Goal: Task Accomplishment & Management: Manage account settings

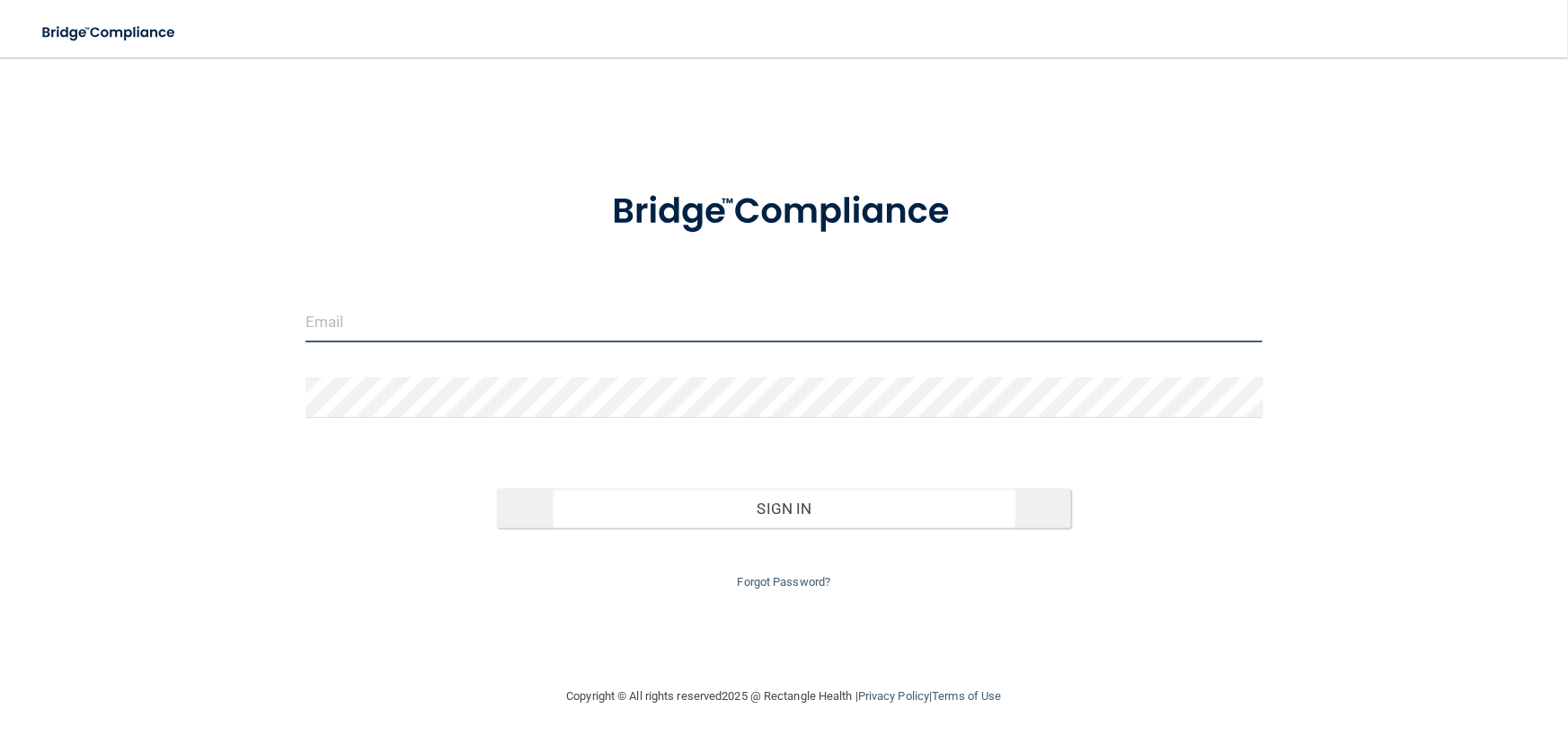
type input "[EMAIL_ADDRESS][DOMAIN_NAME]"
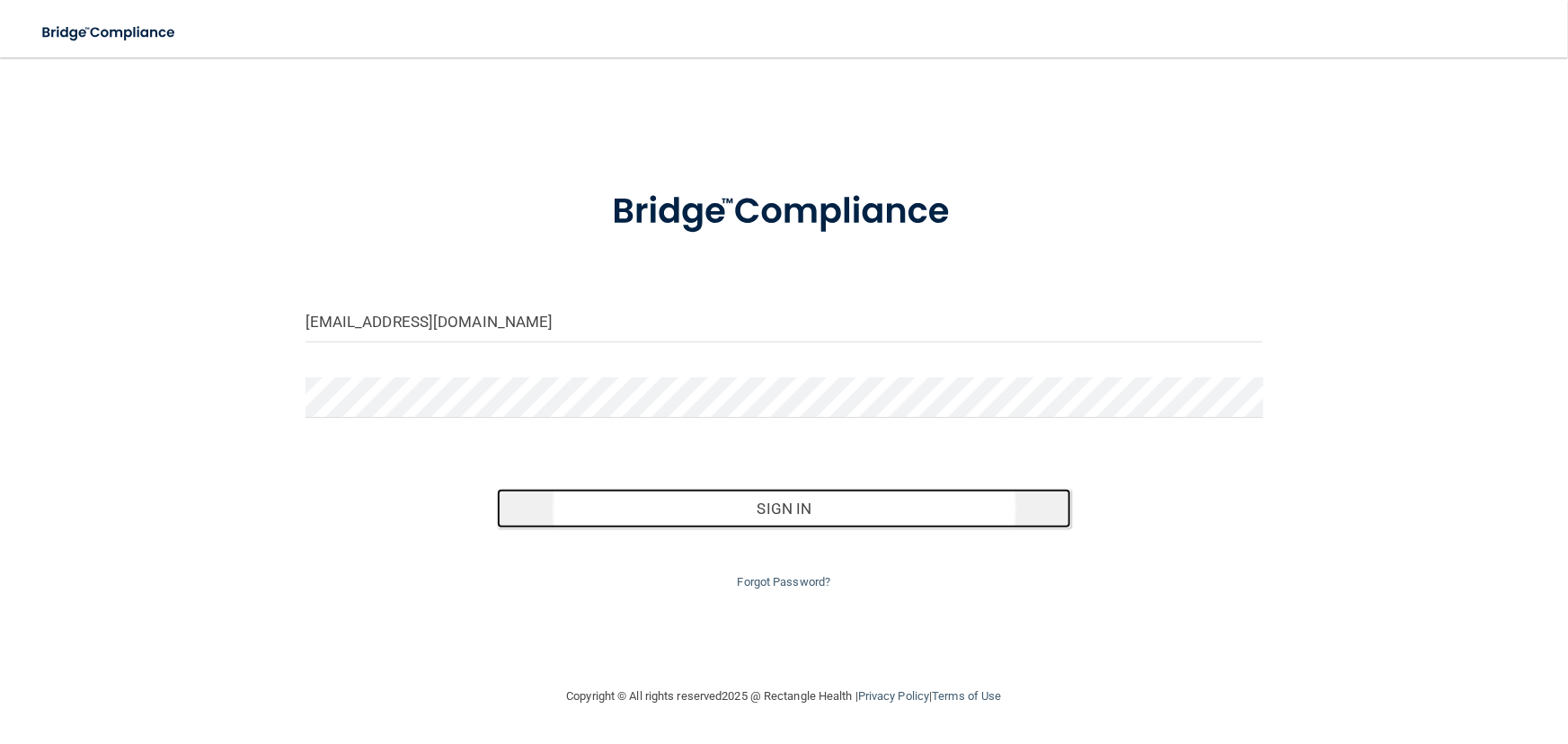
click at [771, 509] on button "Sign In" at bounding box center [784, 508] width 574 height 39
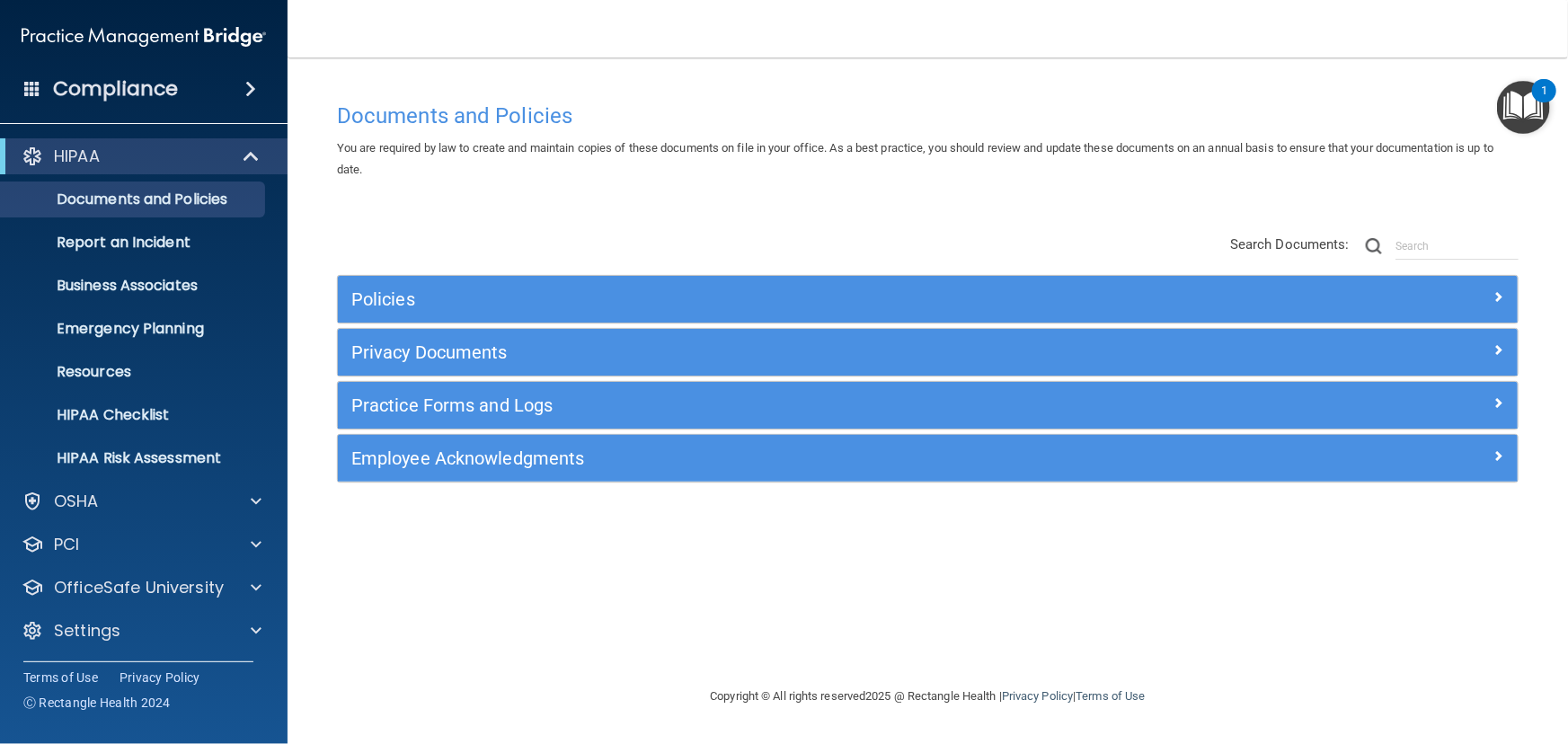
scroll to position [1, 0]
click at [103, 615] on div "Settings" at bounding box center [144, 629] width 288 height 36
click at [243, 619] on div at bounding box center [253, 630] width 45 height 22
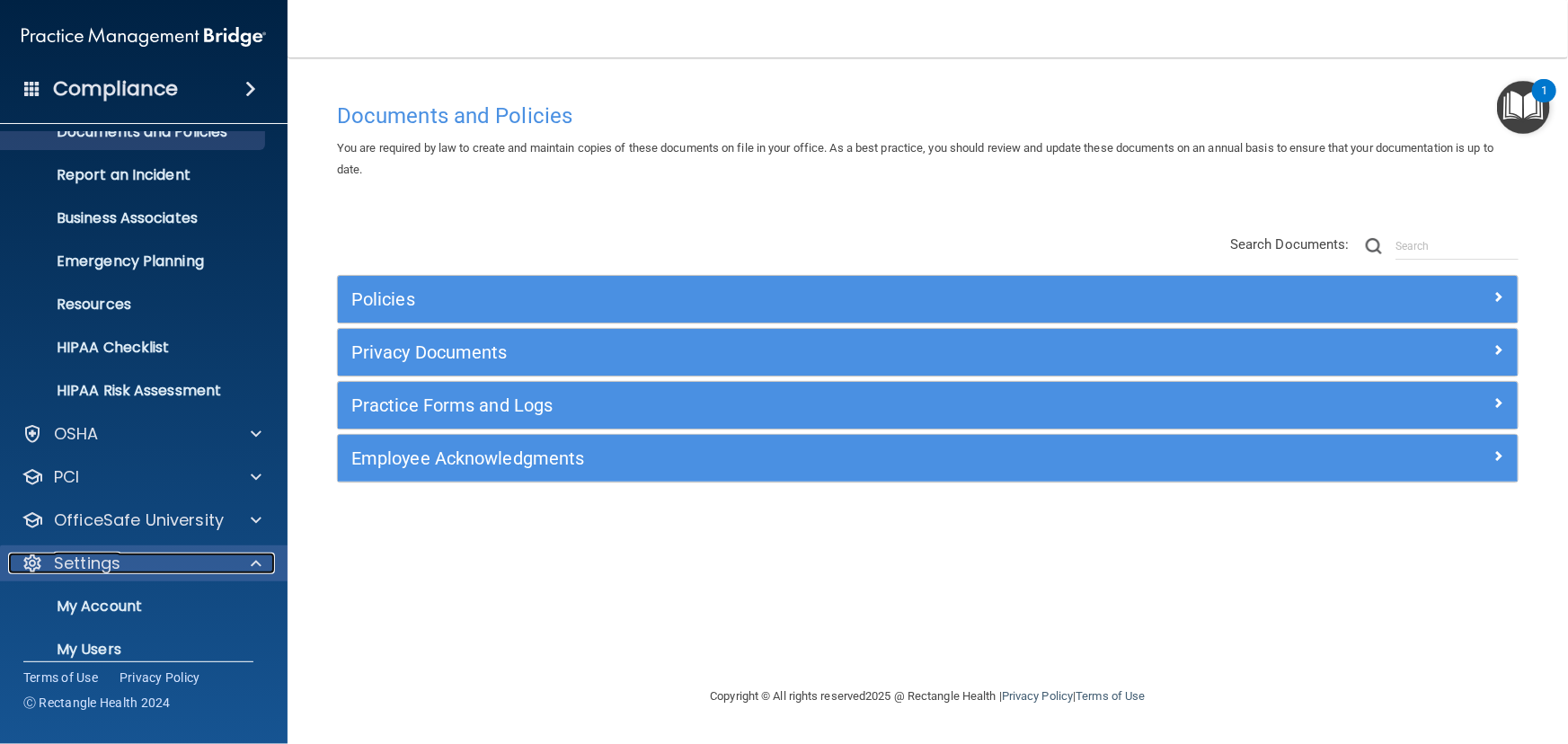
scroll to position [172, 0]
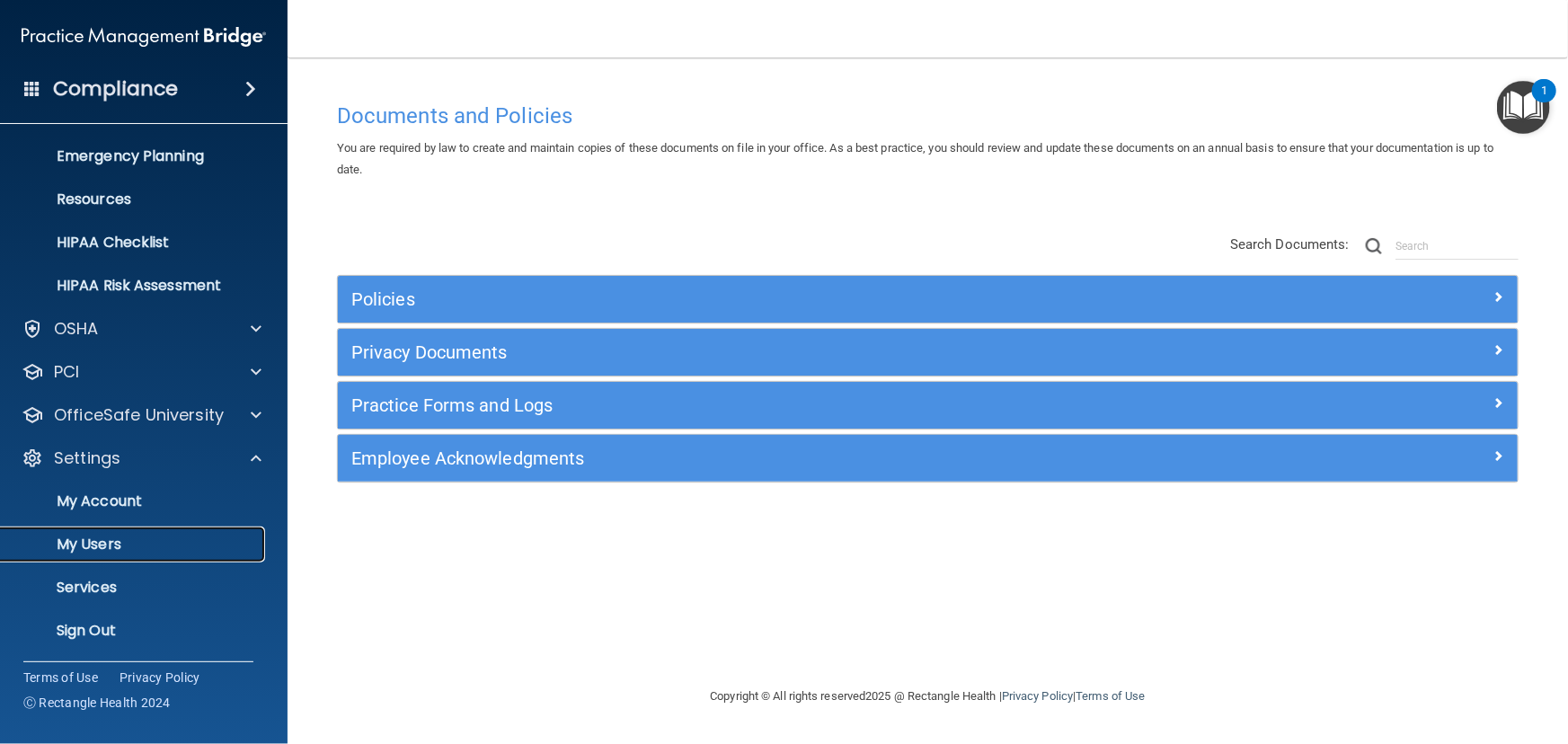
click at [85, 535] on p "My Users" at bounding box center [135, 545] width 245 height 18
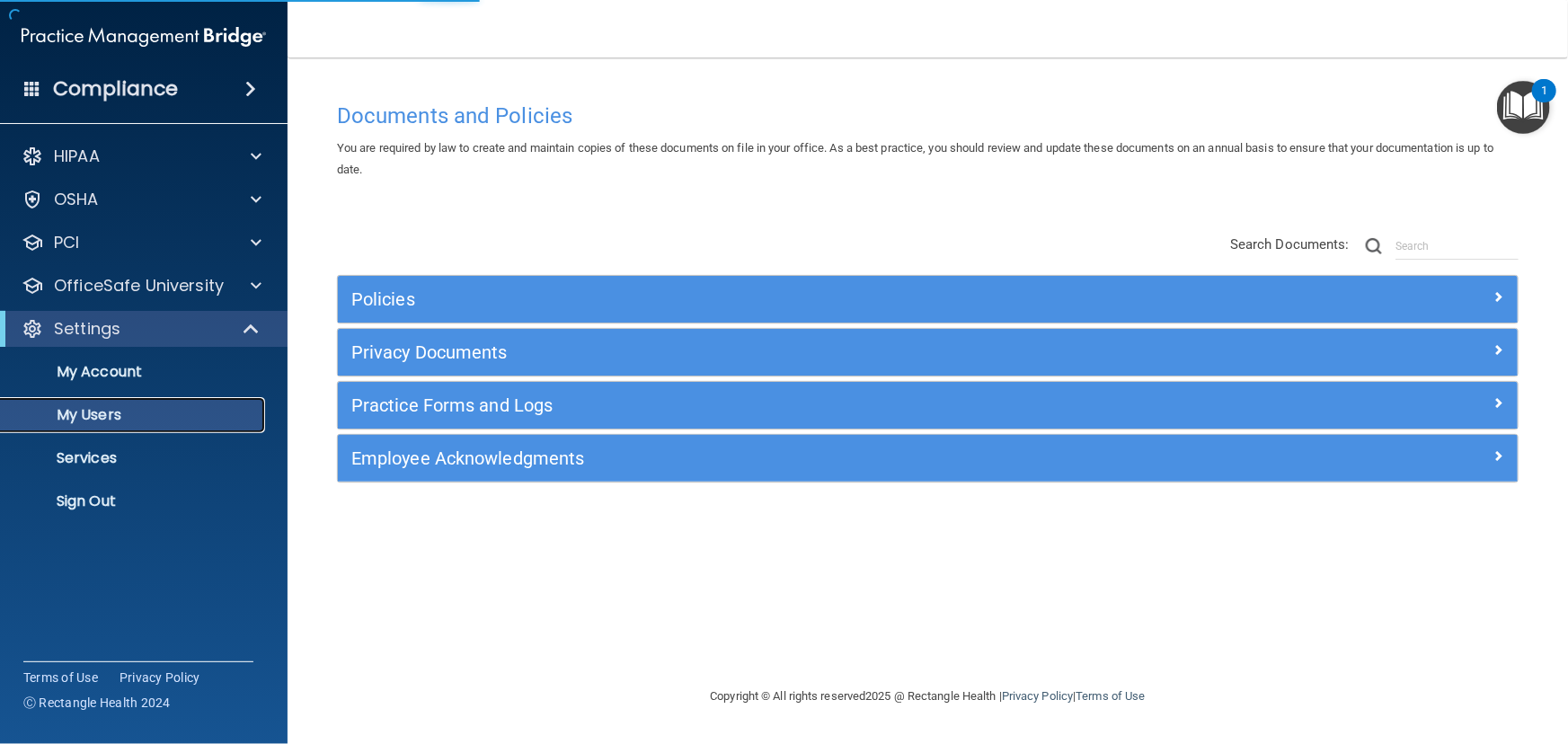
select select "20"
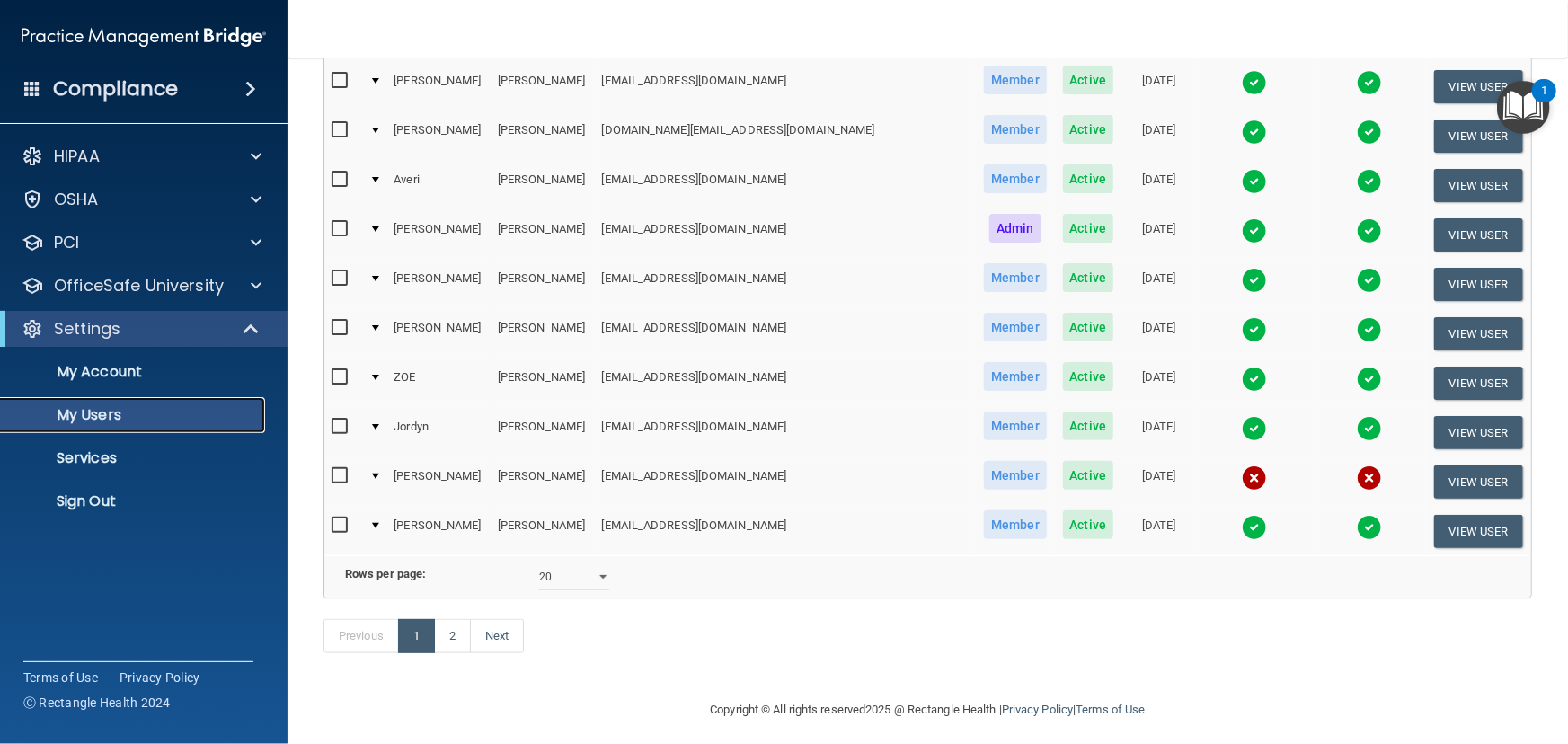
scroll to position [733, 0]
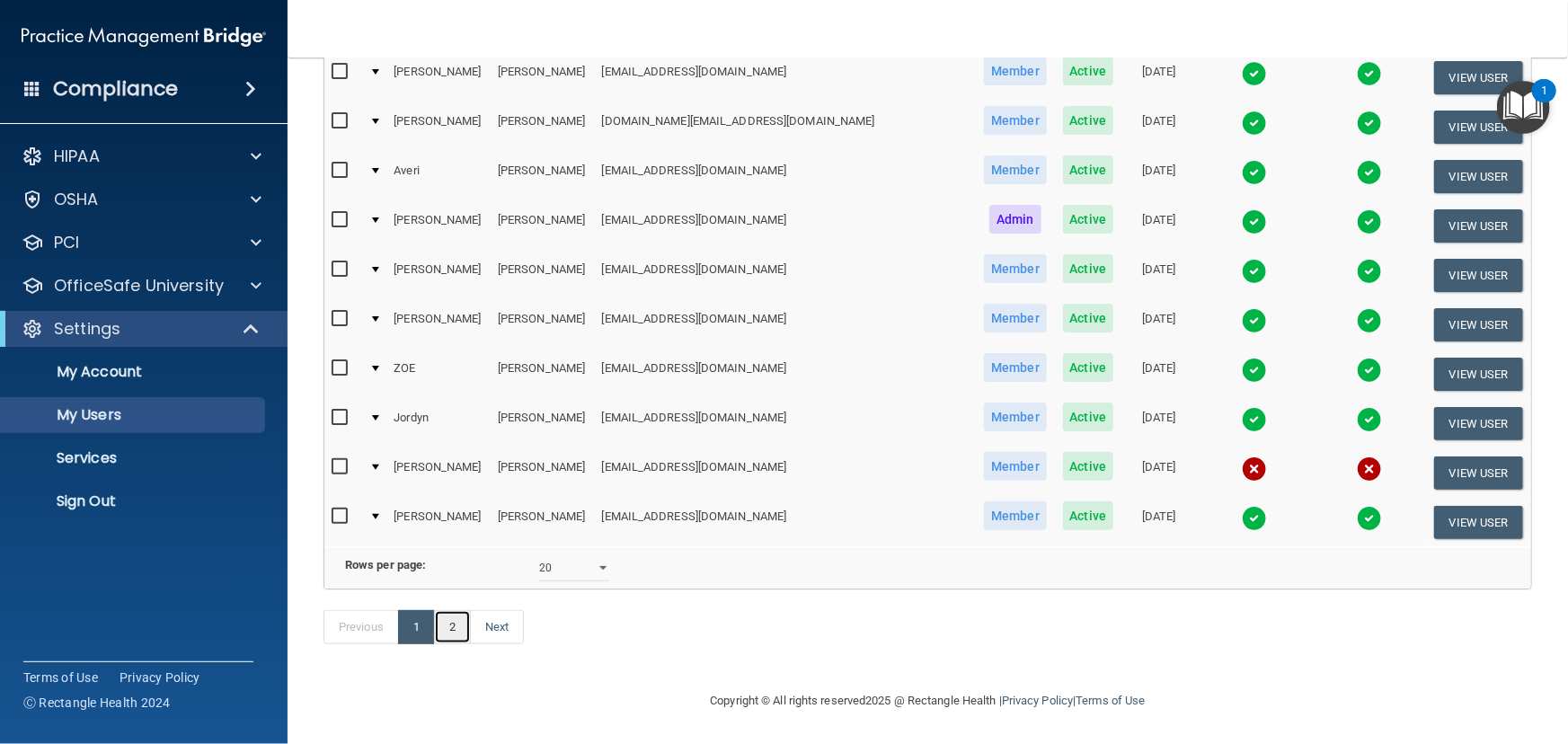
click at [451, 626] on link "2" at bounding box center [452, 626] width 37 height 34
select select "20"
